Goal: Information Seeking & Learning: Learn about a topic

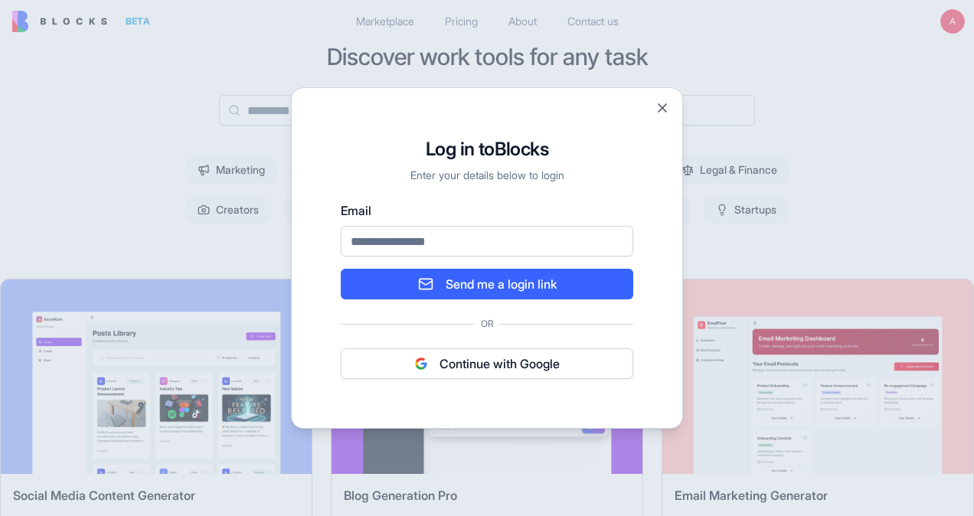
click at [464, 244] on input "Email" at bounding box center [487, 241] width 293 height 31
type input "**********"
click at [492, 284] on button "Send me a login link" at bounding box center [487, 284] width 293 height 31
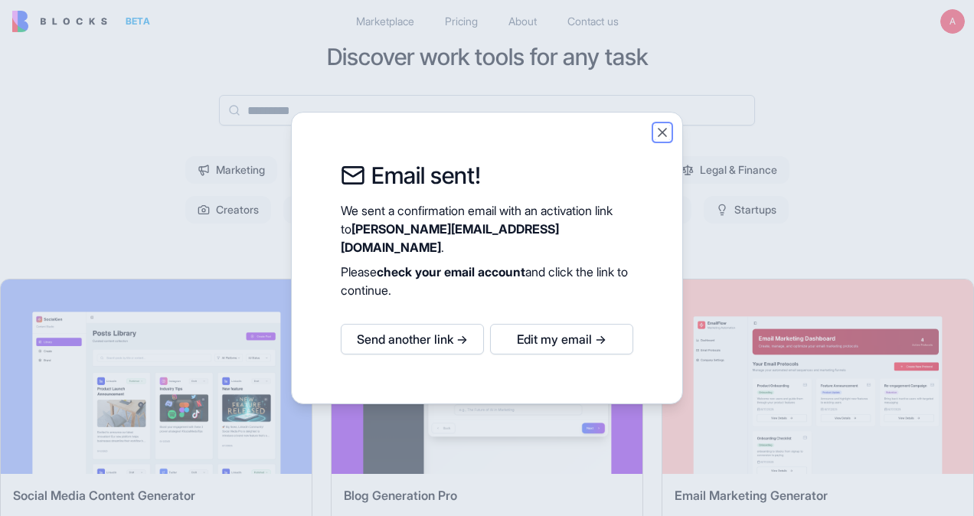
click at [663, 136] on button "Close" at bounding box center [662, 132] width 15 height 15
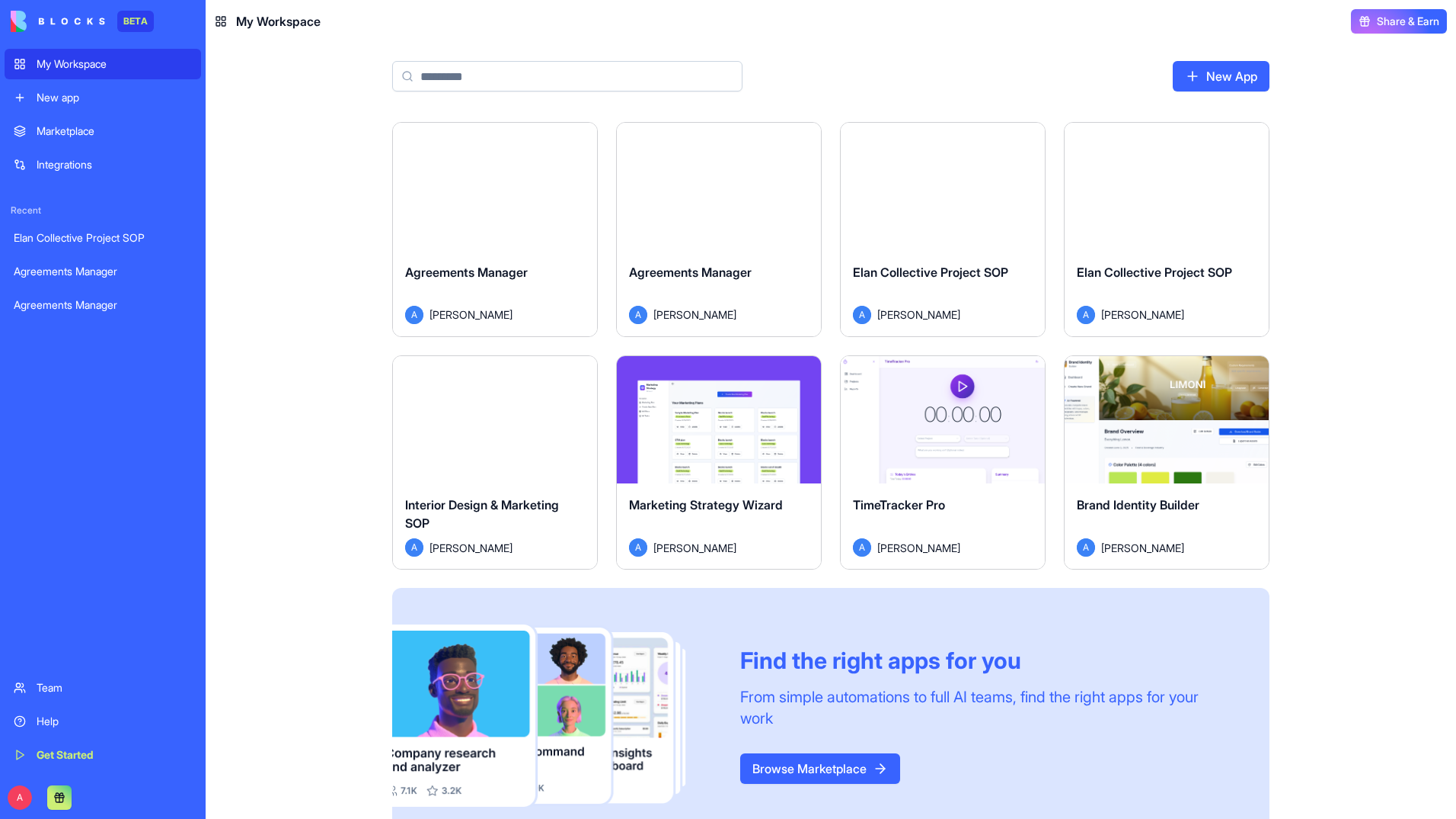
click at [968, 181] on button "Launch" at bounding box center [1167, 186] width 114 height 31
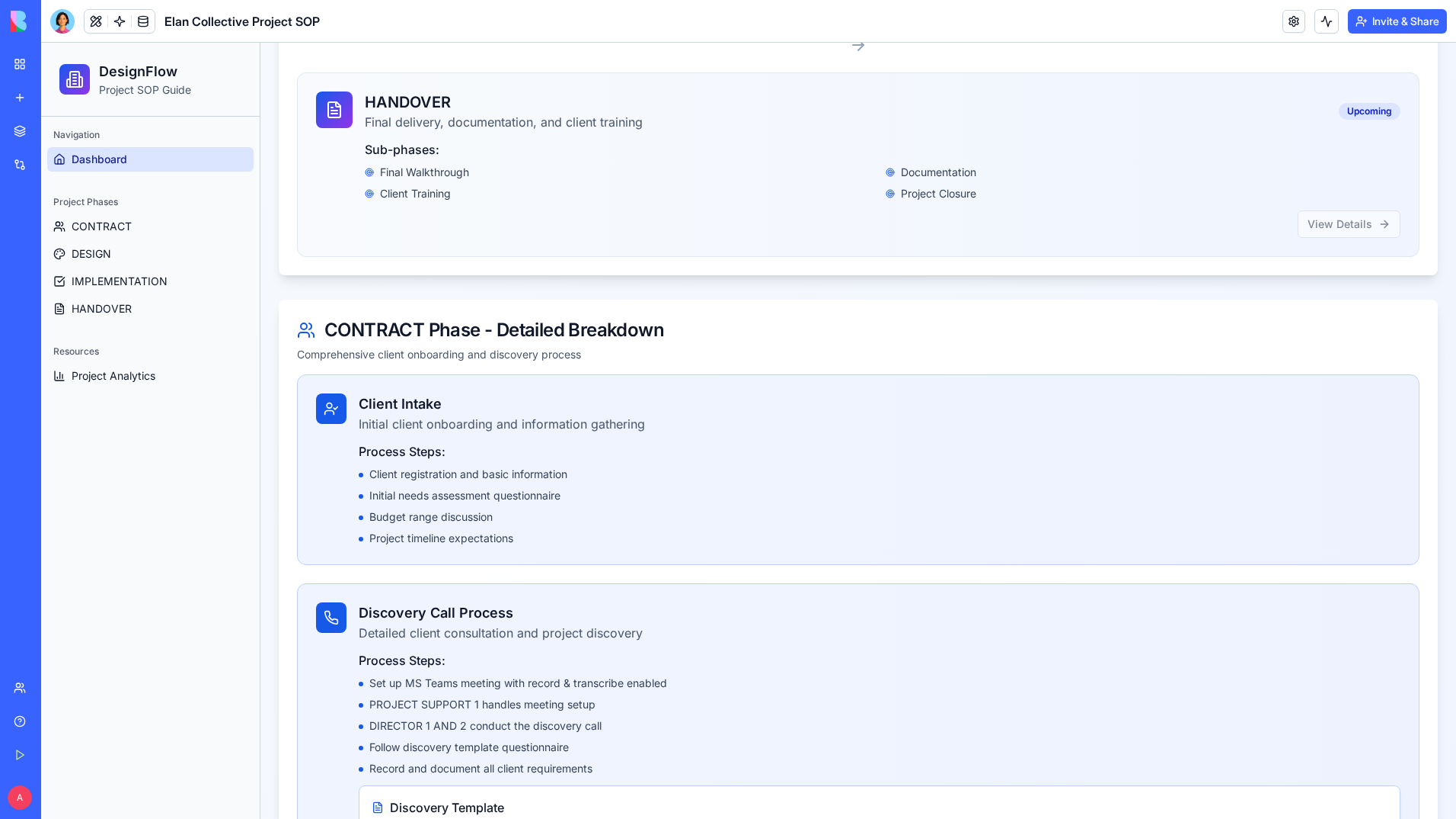
scroll to position [1367, 0]
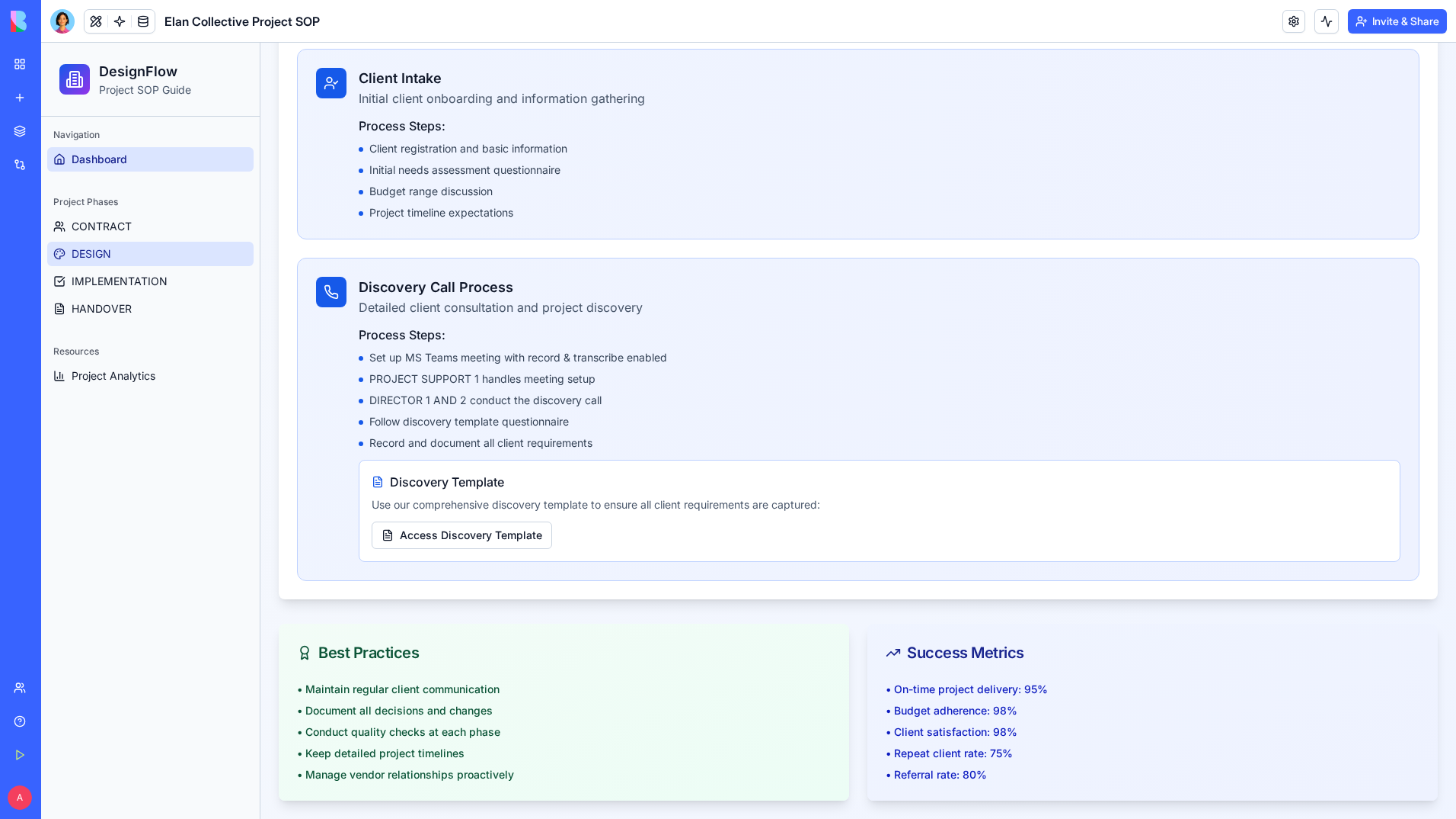
click at [89, 258] on span "DESIGN" at bounding box center [91, 253] width 40 height 15
click at [114, 284] on span "IMPLEMENTATION" at bounding box center [119, 281] width 95 height 15
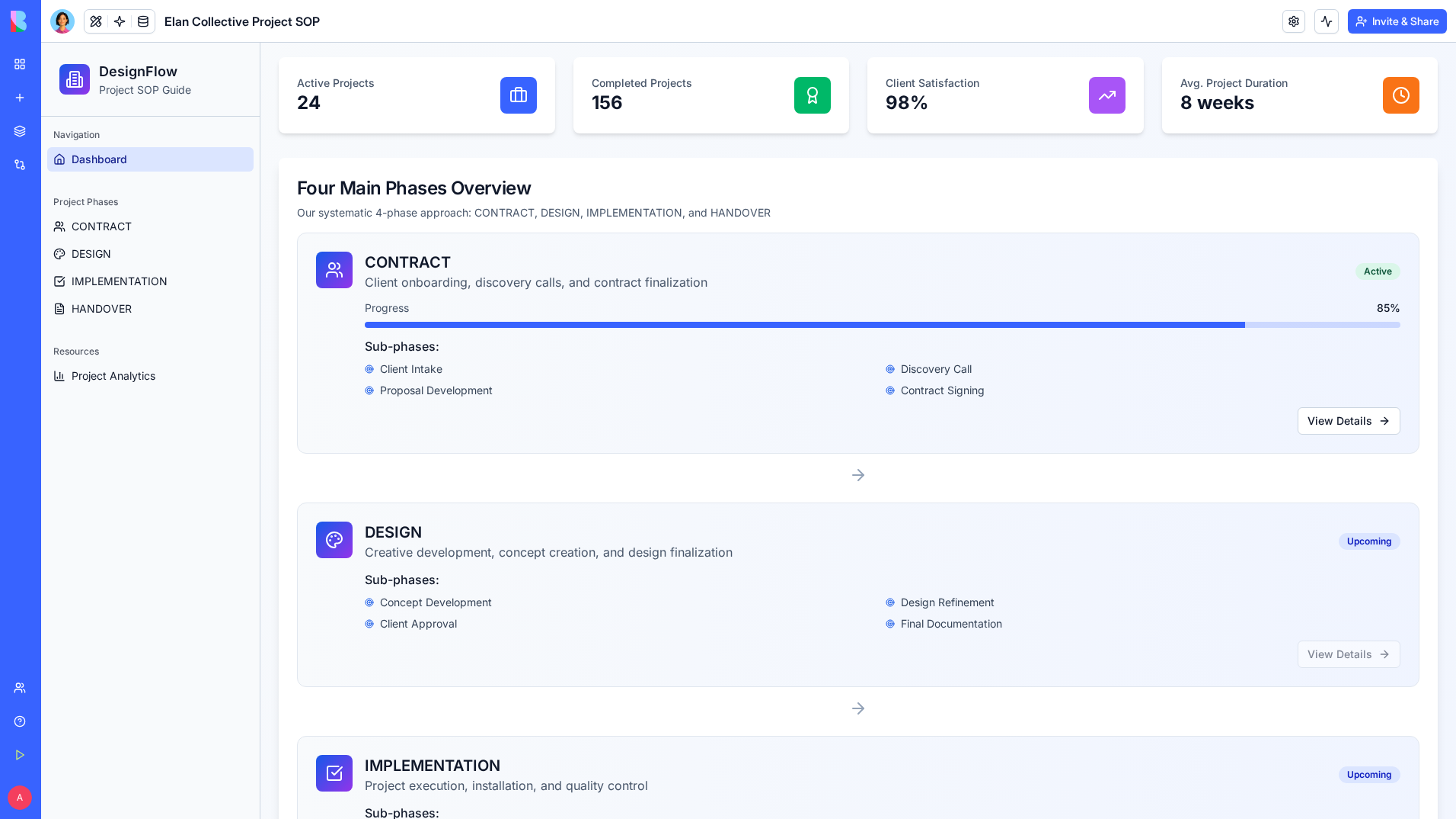
scroll to position [138, 0]
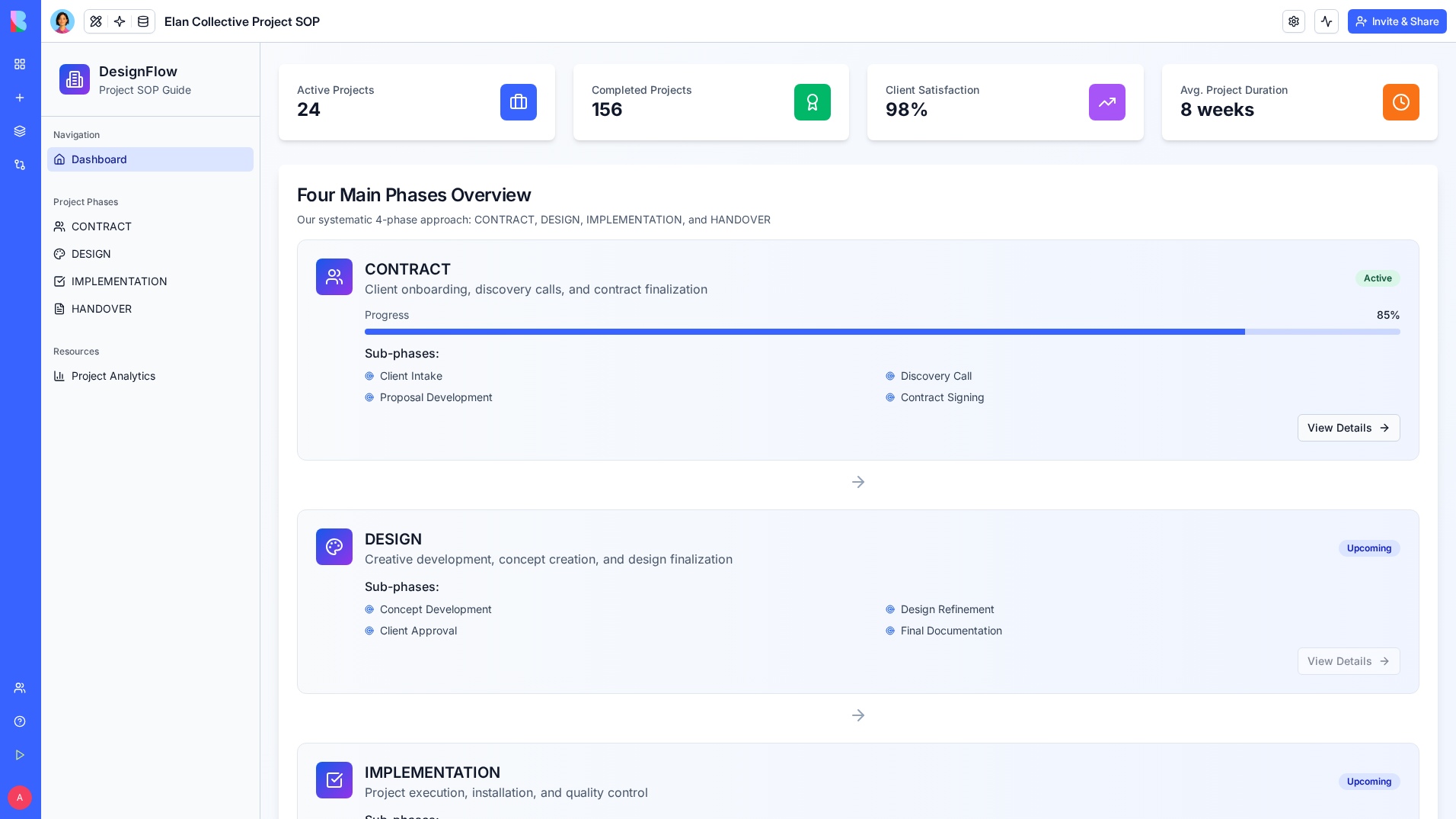
click at [968, 428] on link "View Details" at bounding box center [1349, 428] width 102 height 28
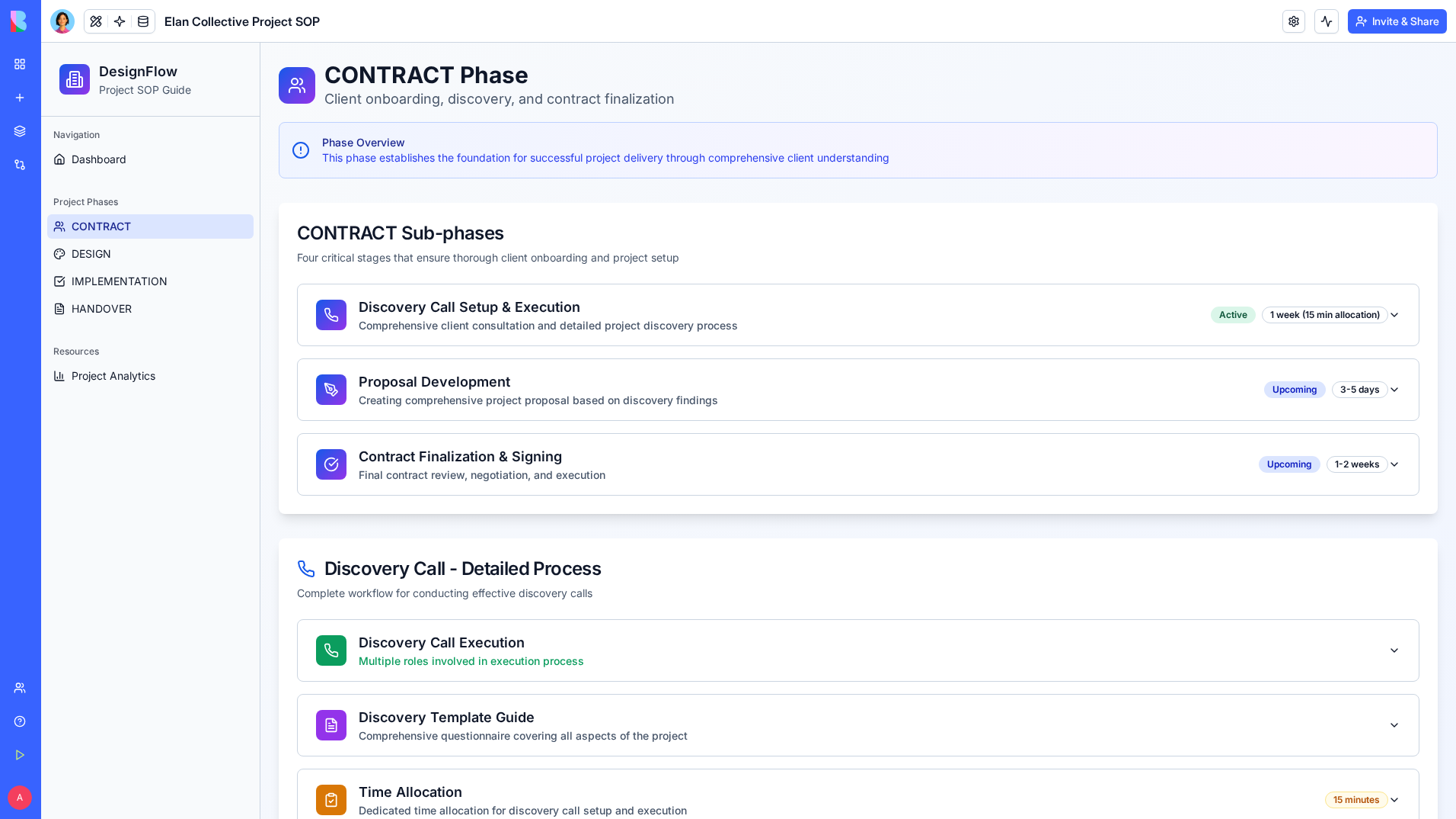
click at [49, 512] on div "Help" at bounding box center [47, 720] width 20 height 15
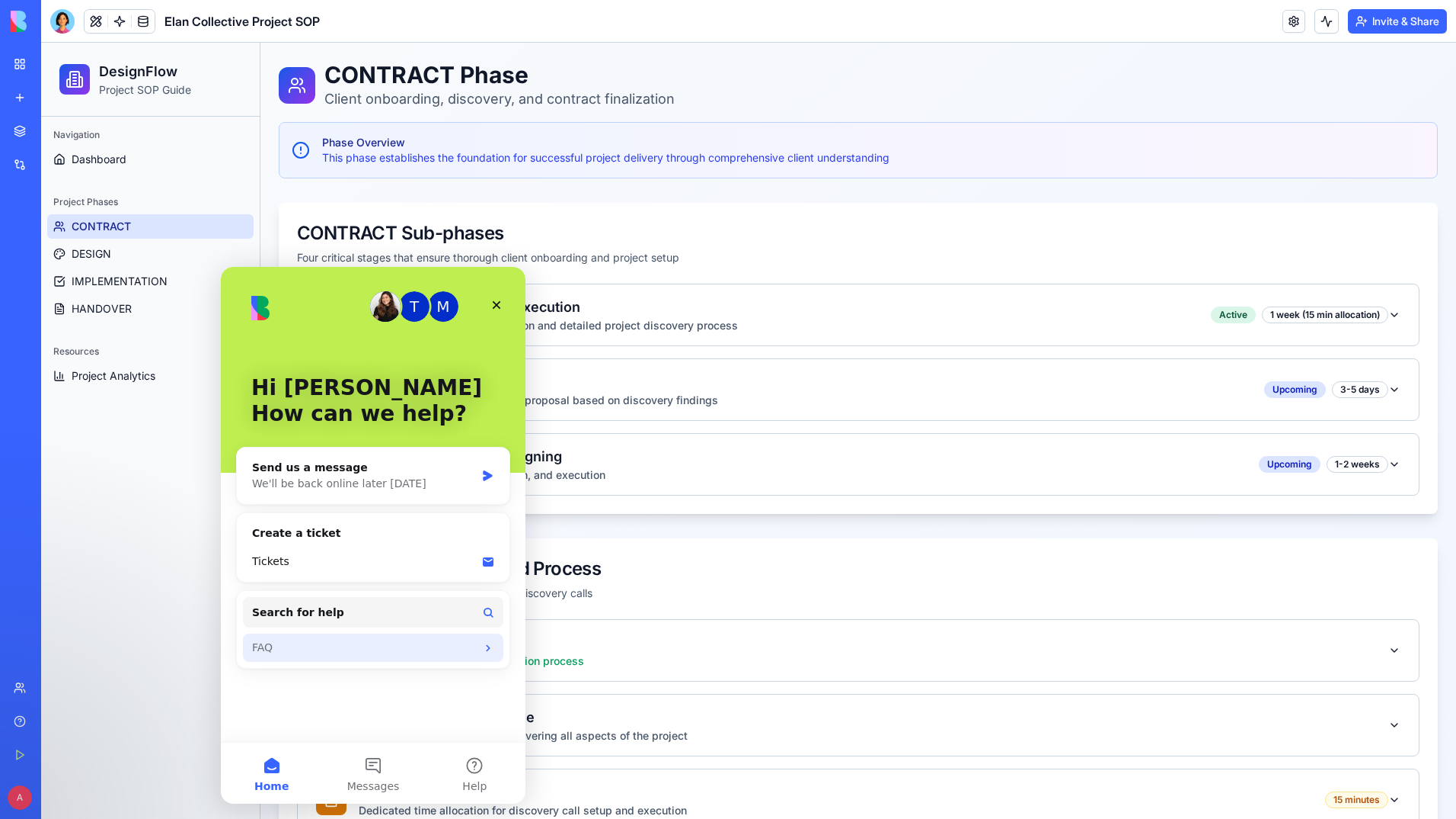
click at [479, 512] on div "FAQ" at bounding box center [373, 647] width 261 height 28
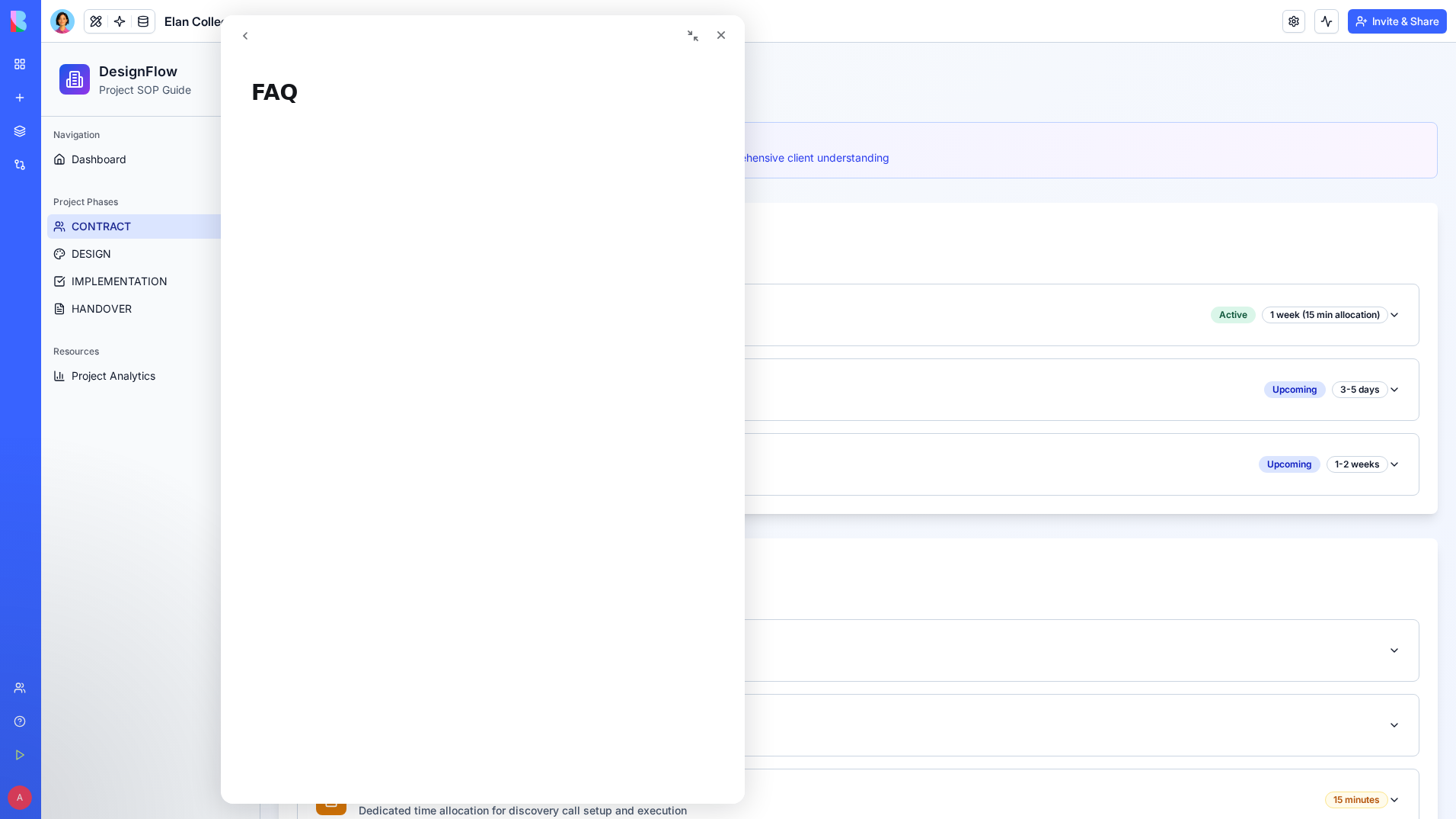
click at [57, 162] on div "Integrations" at bounding box center [47, 164] width 20 height 15
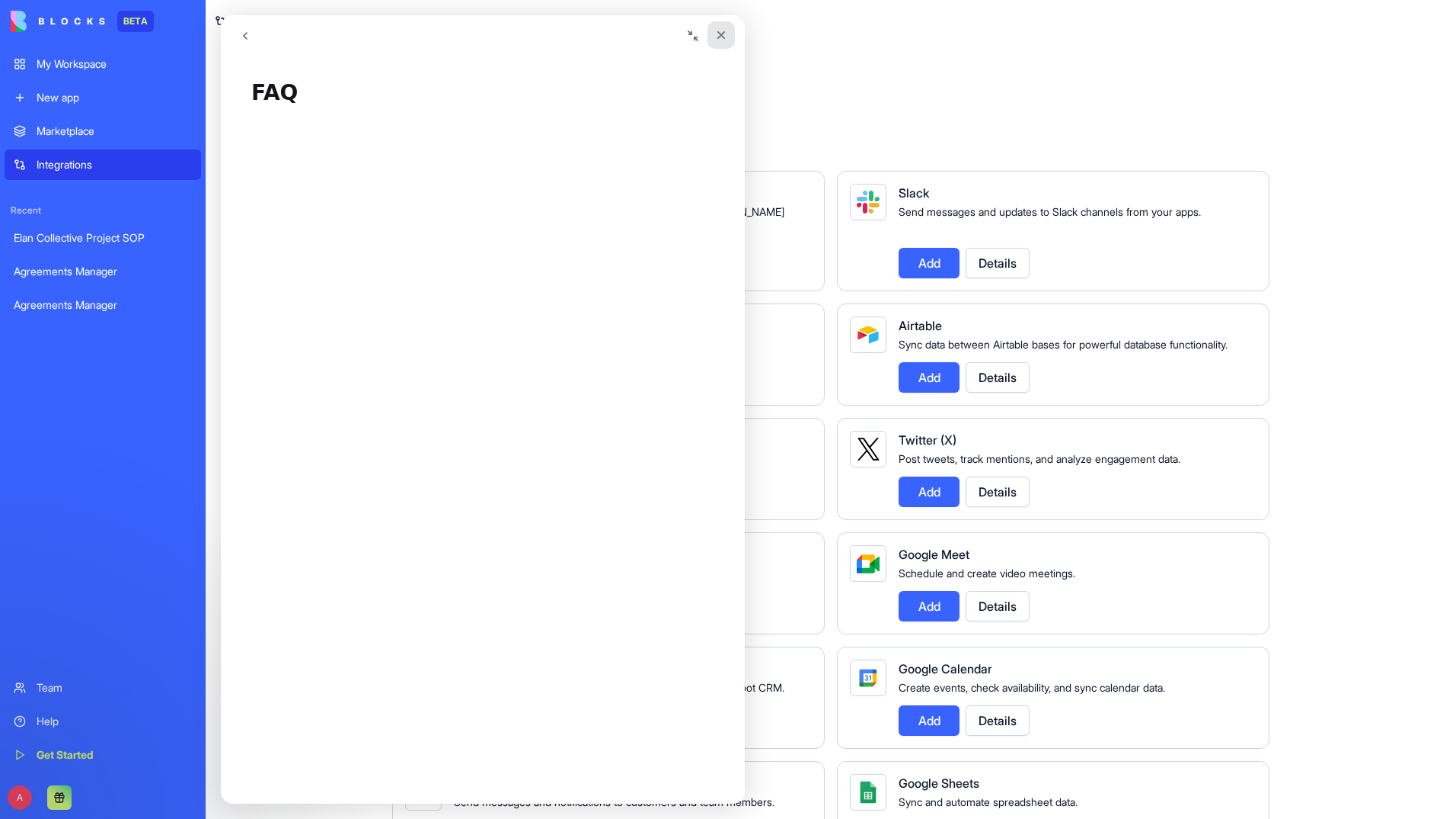
click at [723, 26] on div "Close" at bounding box center [721, 35] width 28 height 28
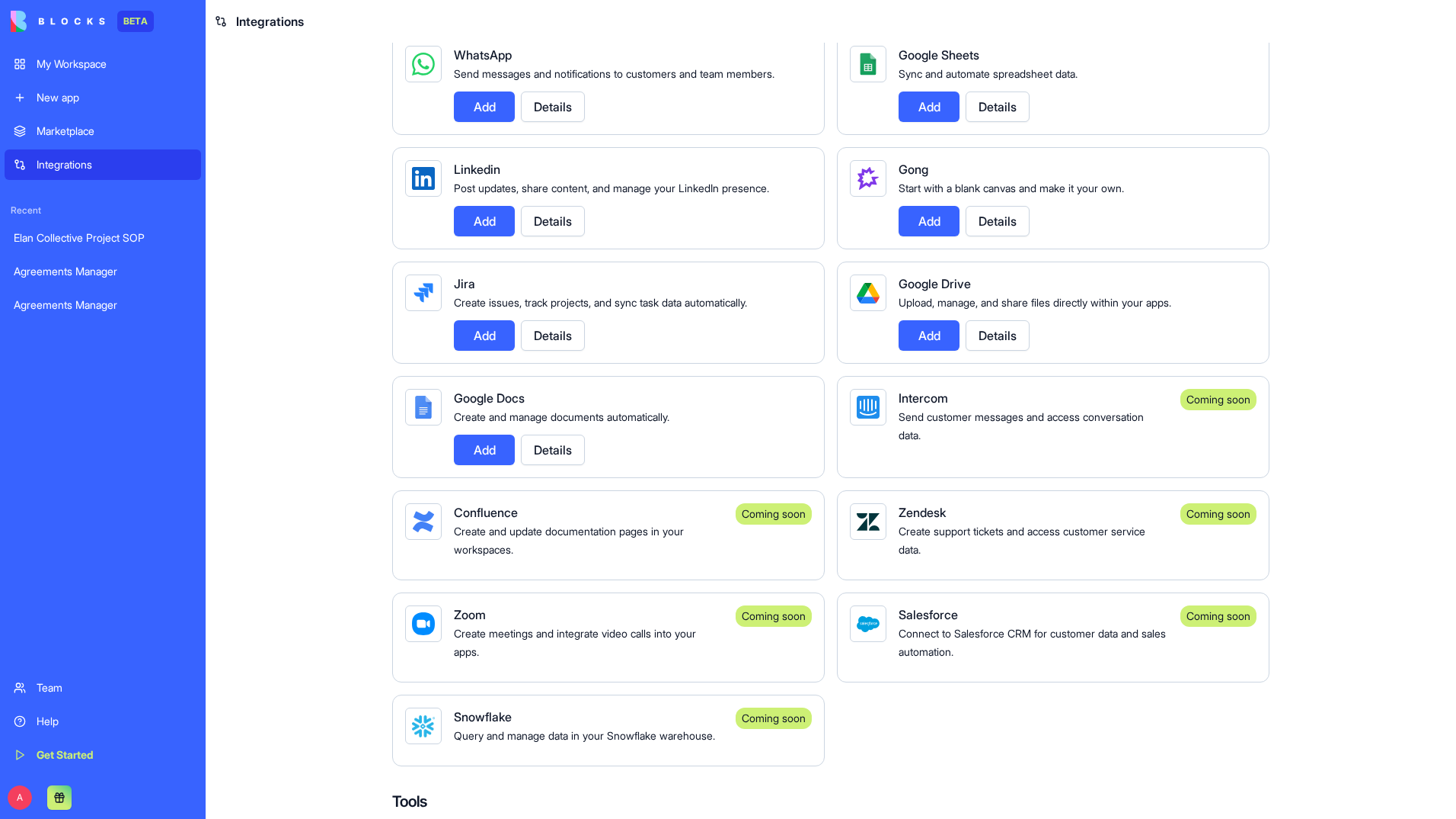
scroll to position [722, 0]
